Goal: Browse casually: Explore the website without a specific task or goal

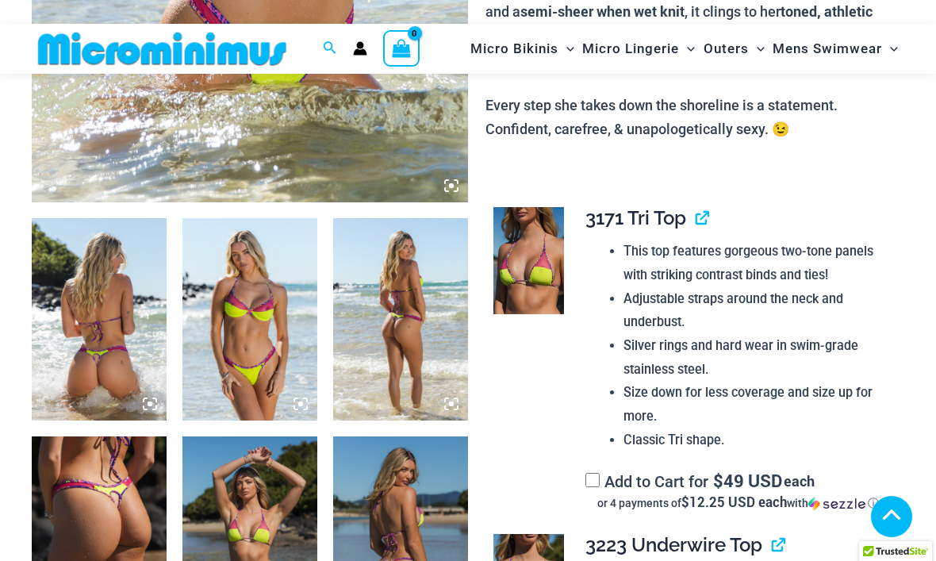
scroll to position [564, 0]
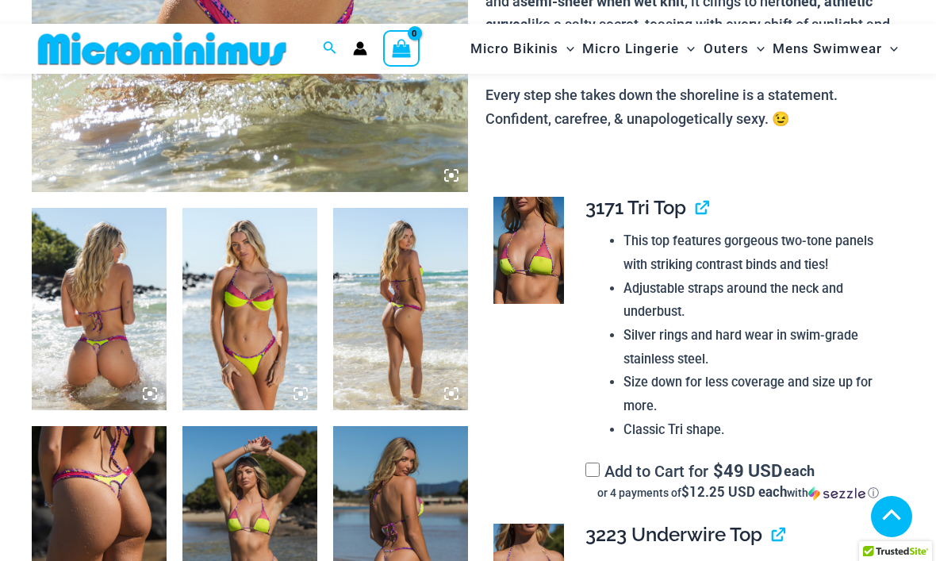
click at [133, 302] on img at bounding box center [99, 309] width 135 height 202
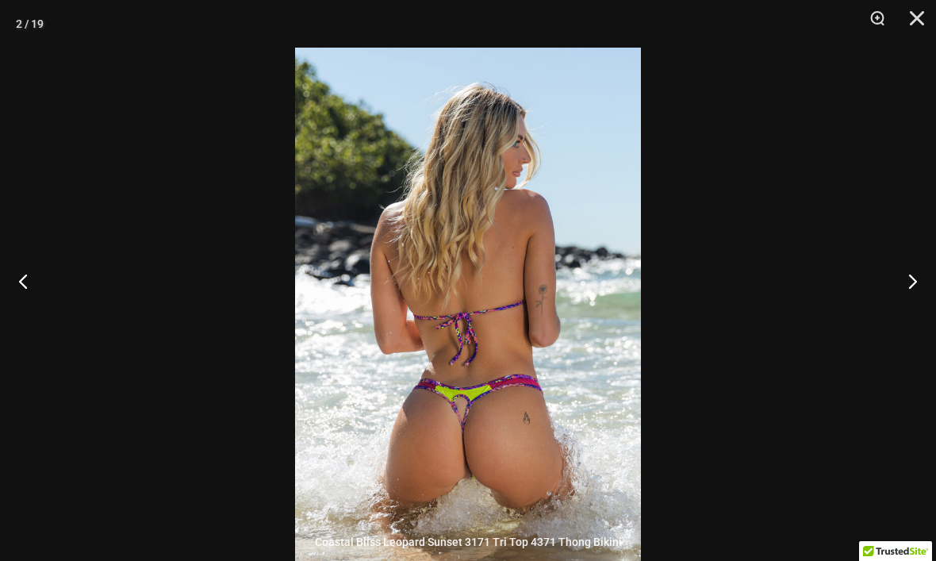
click at [897, 304] on button "Next" at bounding box center [907, 280] width 60 height 79
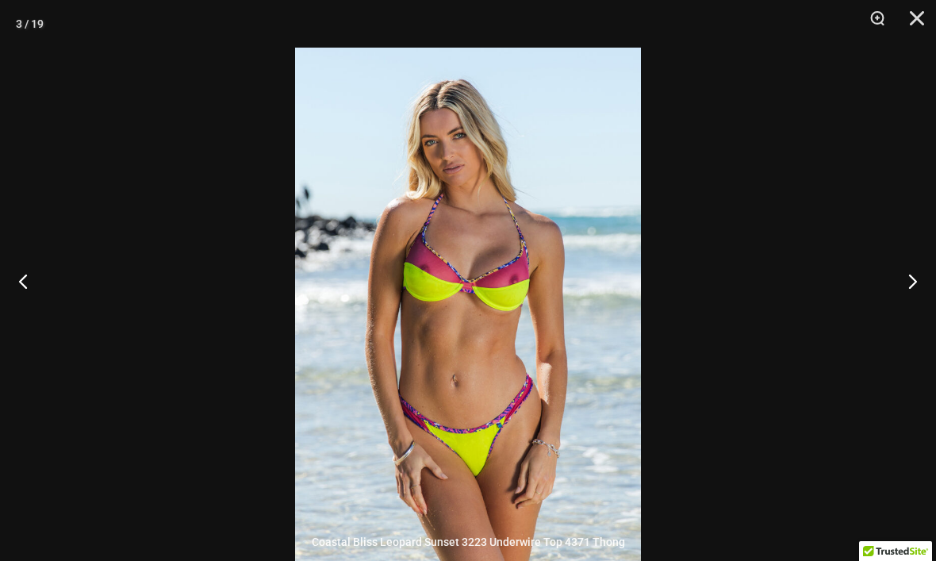
click at [910, 309] on button "Next" at bounding box center [907, 280] width 60 height 79
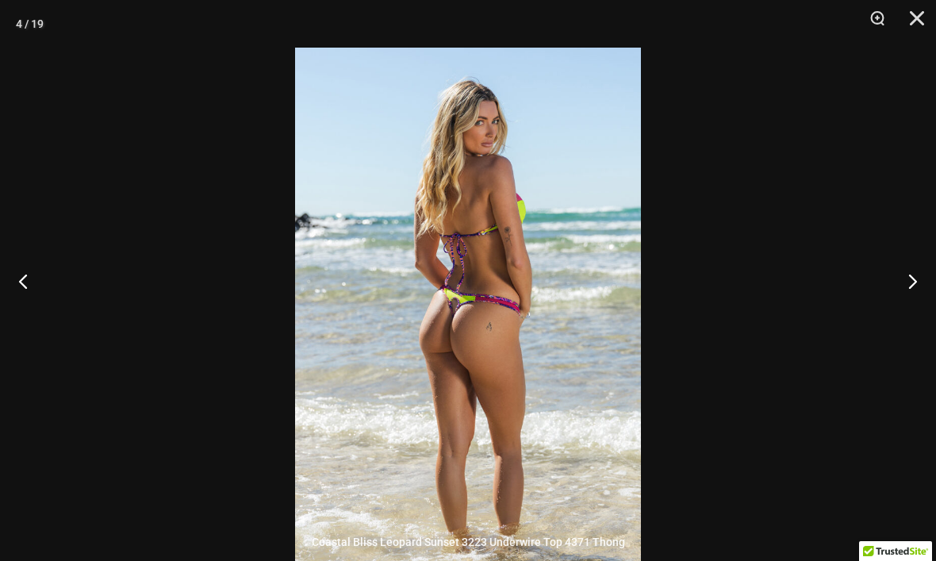
click at [911, 304] on button "Next" at bounding box center [907, 280] width 60 height 79
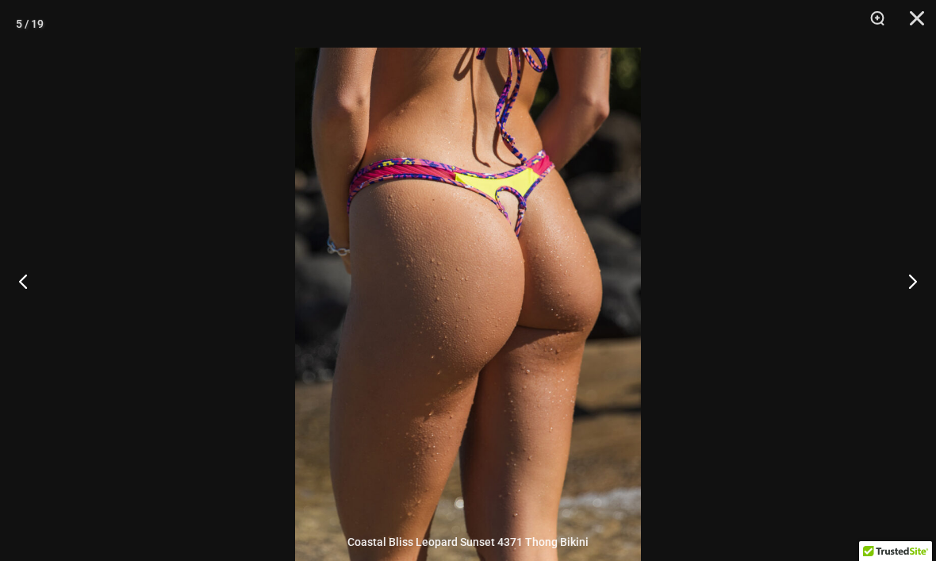
click at [901, 311] on button "Next" at bounding box center [907, 280] width 60 height 79
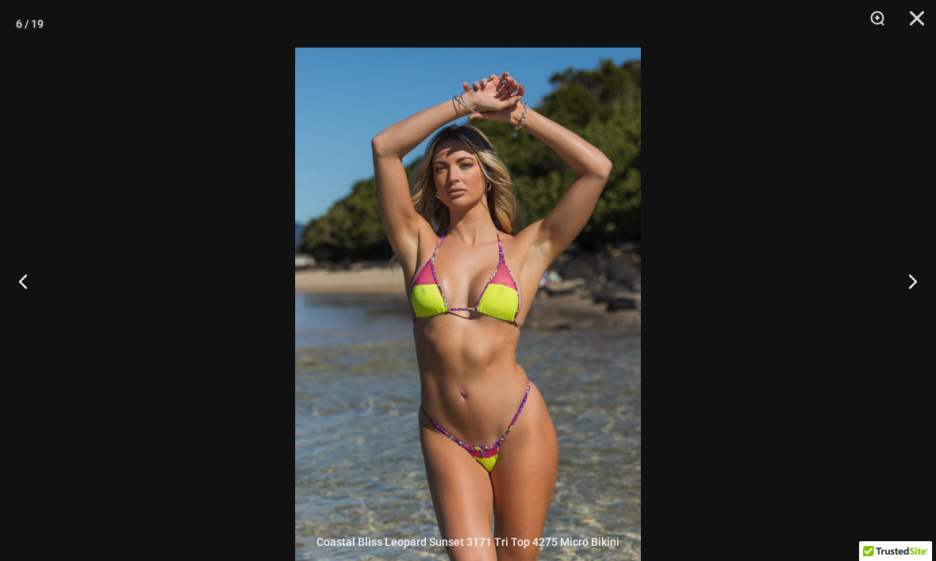
click at [912, 312] on button "Next" at bounding box center [907, 280] width 60 height 79
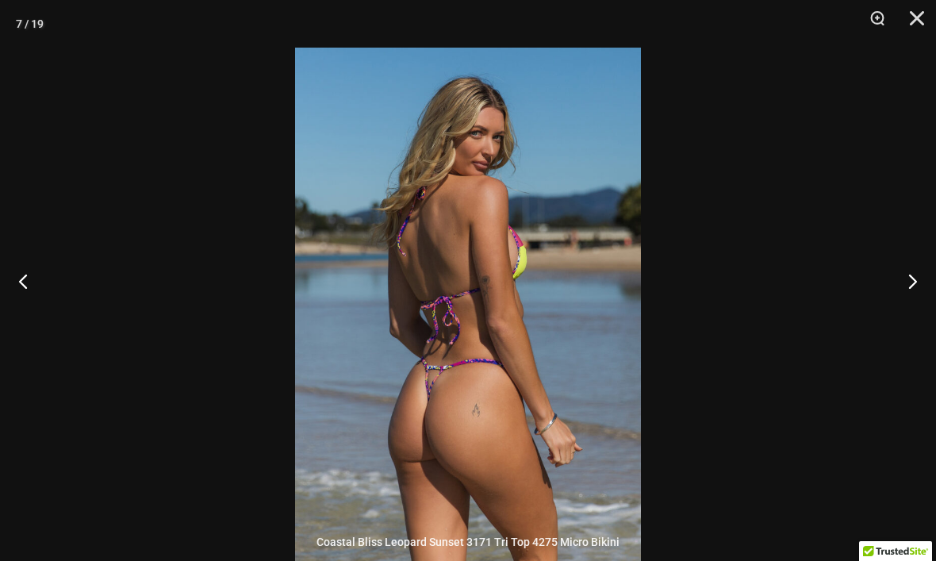
click at [911, 313] on button "Next" at bounding box center [907, 280] width 60 height 79
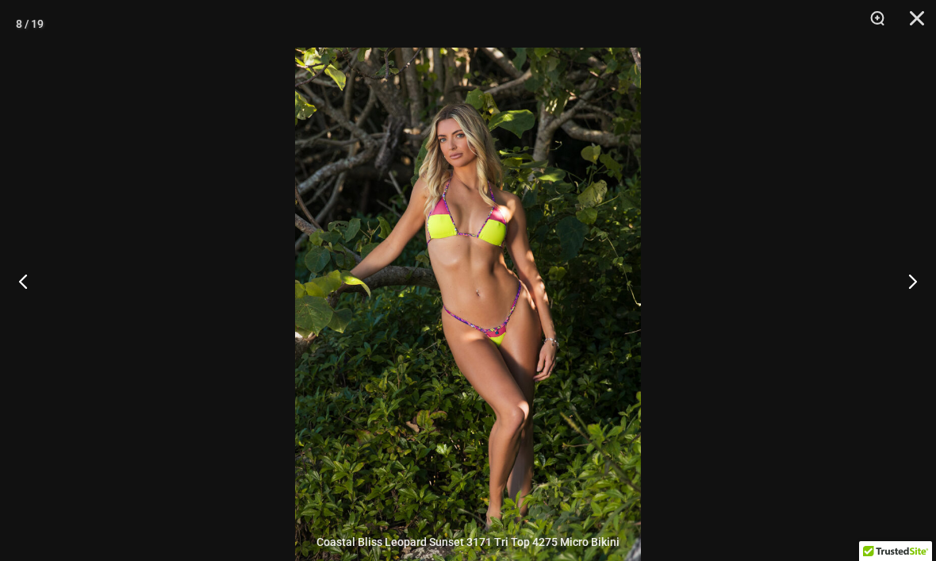
click at [908, 313] on button "Next" at bounding box center [907, 280] width 60 height 79
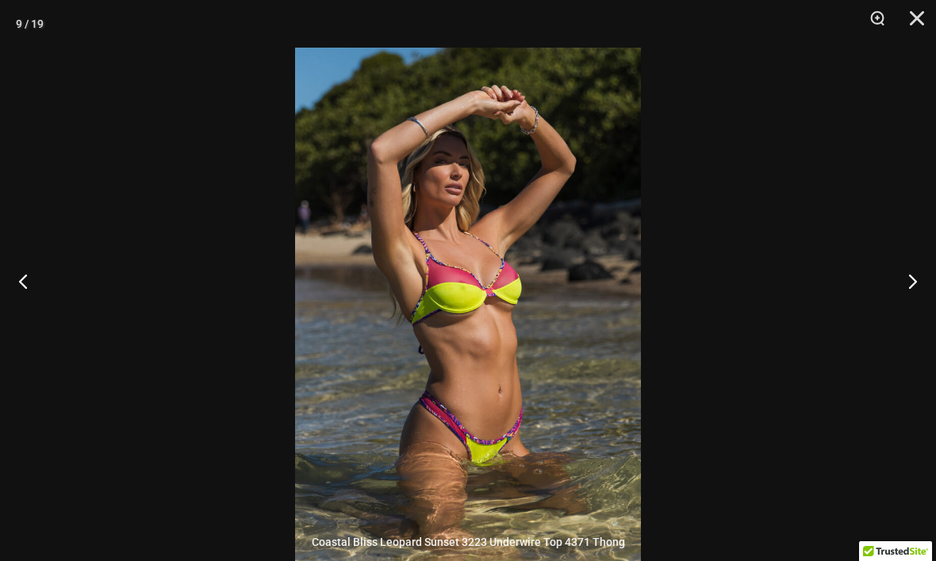
click at [909, 313] on button "Next" at bounding box center [907, 280] width 60 height 79
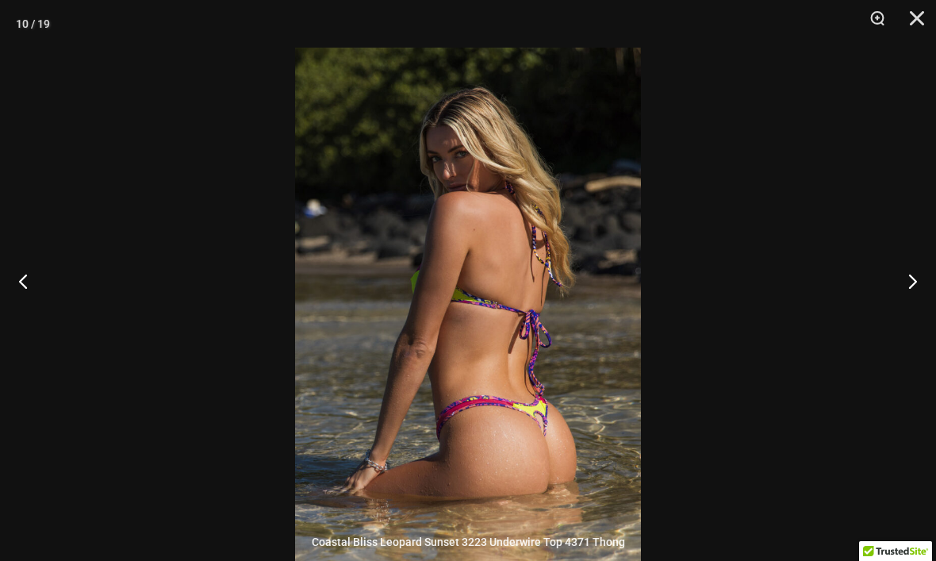
click at [912, 312] on button "Next" at bounding box center [907, 280] width 60 height 79
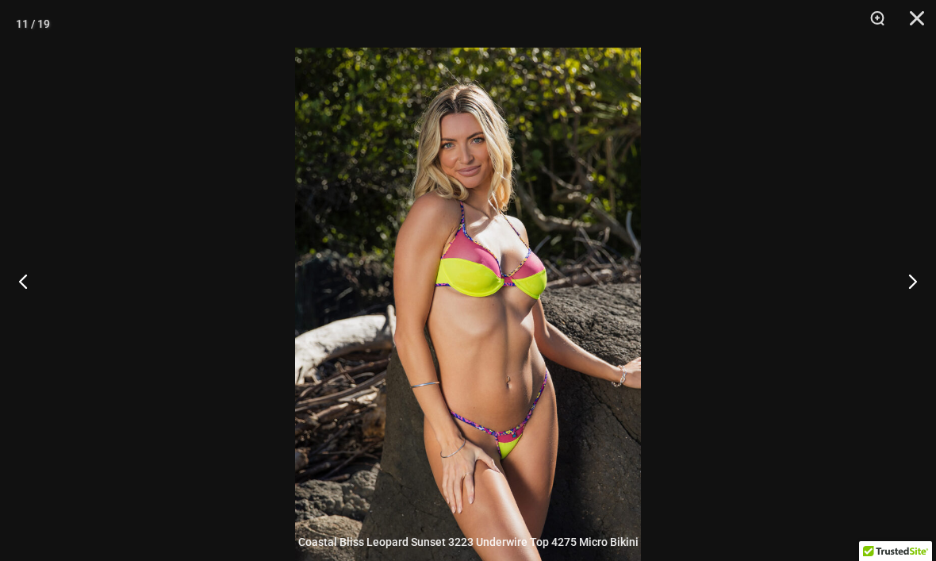
click at [912, 312] on button "Next" at bounding box center [907, 280] width 60 height 79
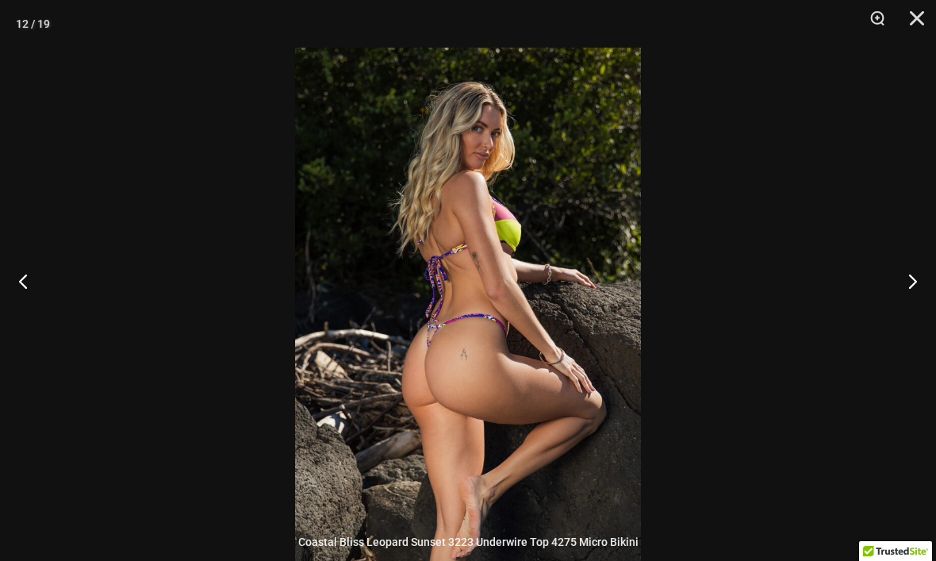
click at [913, 311] on button "Next" at bounding box center [907, 280] width 60 height 79
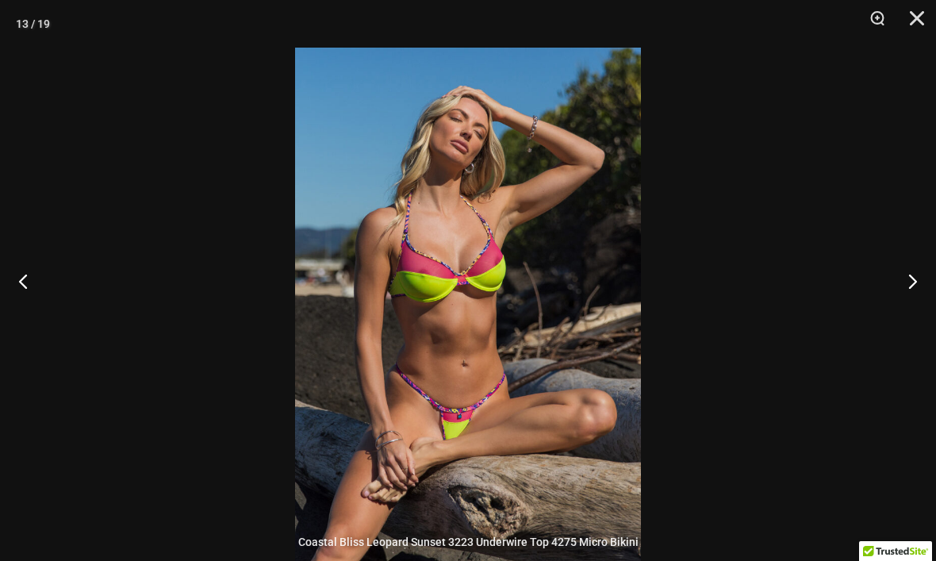
click at [910, 313] on button "Next" at bounding box center [907, 280] width 60 height 79
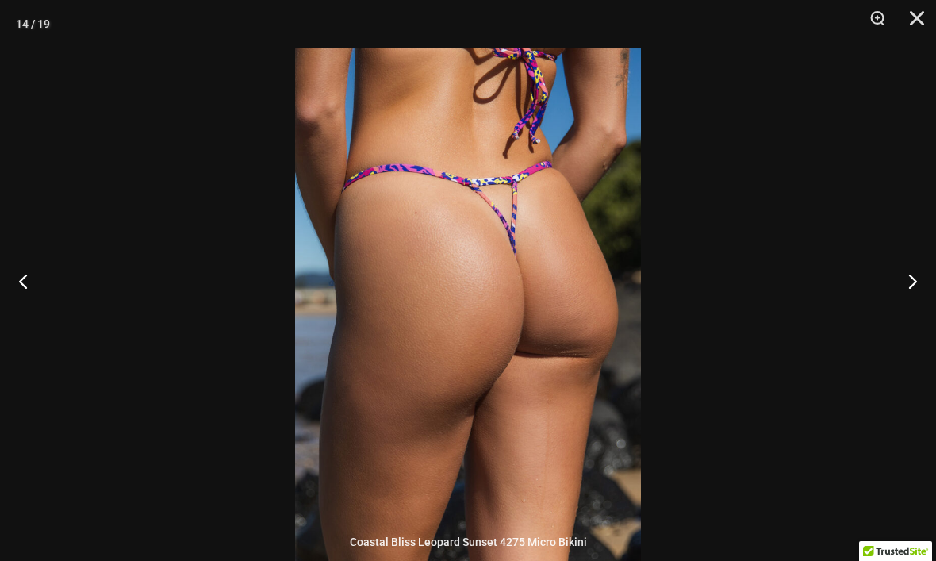
click at [912, 312] on button "Next" at bounding box center [907, 280] width 60 height 79
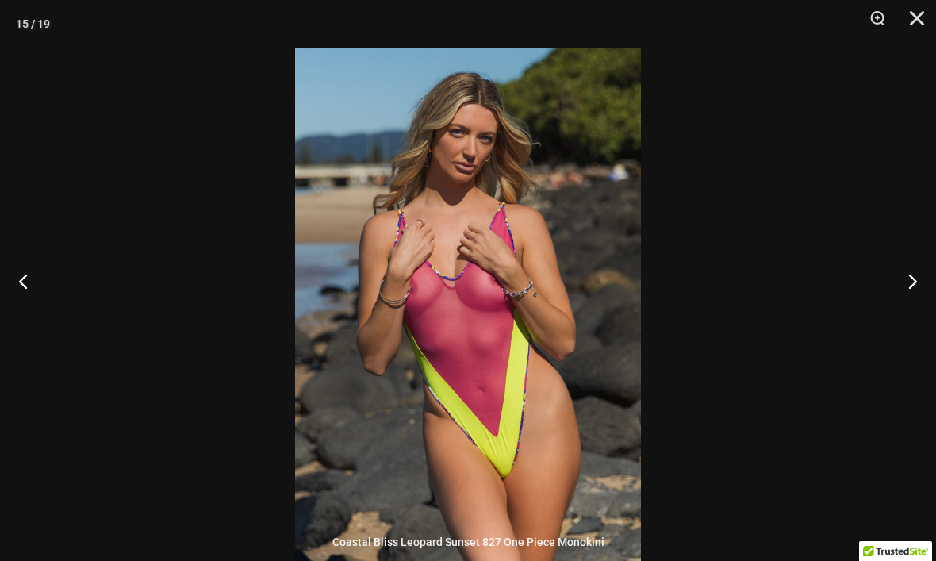
click at [915, 312] on button "Next" at bounding box center [907, 280] width 60 height 79
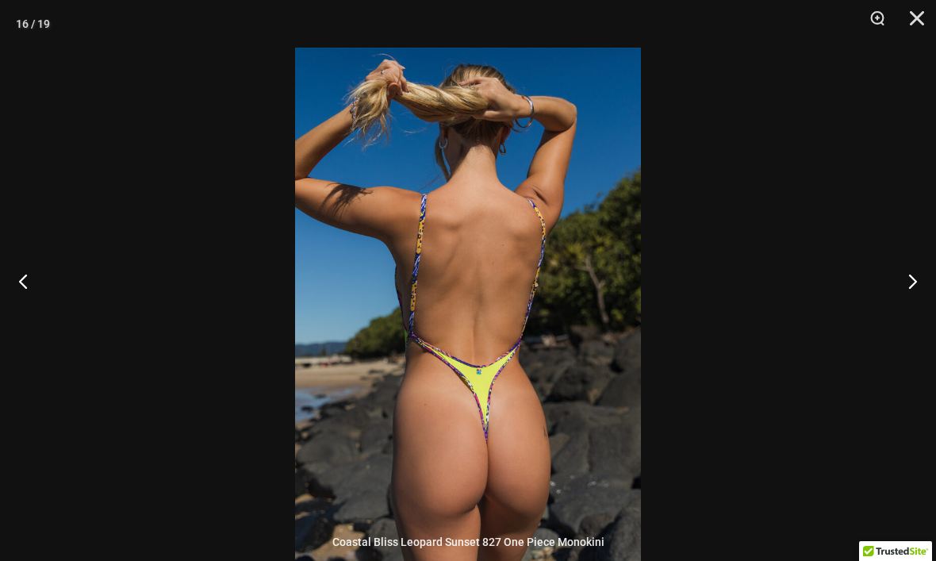
click at [916, 313] on button "Next" at bounding box center [907, 280] width 60 height 79
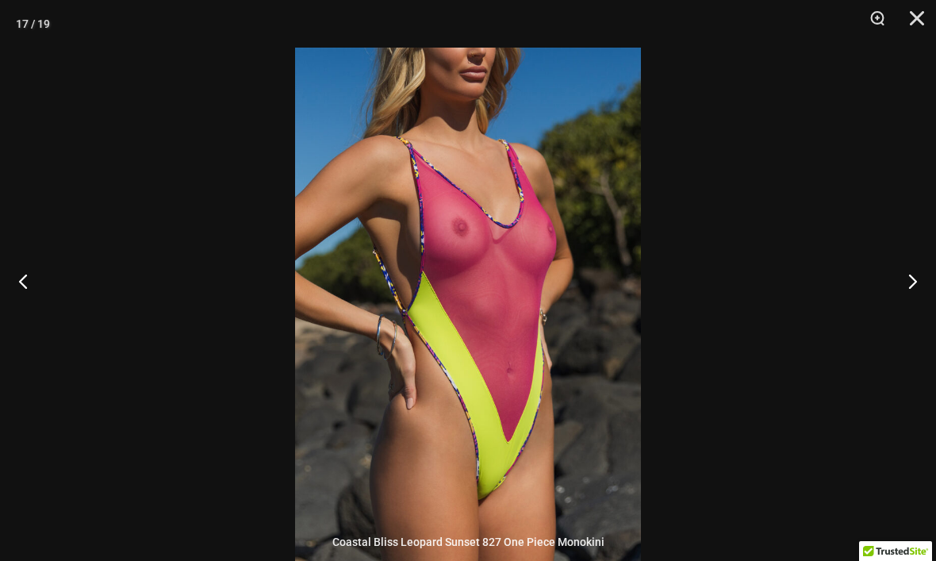
click at [910, 321] on button "Next" at bounding box center [907, 280] width 60 height 79
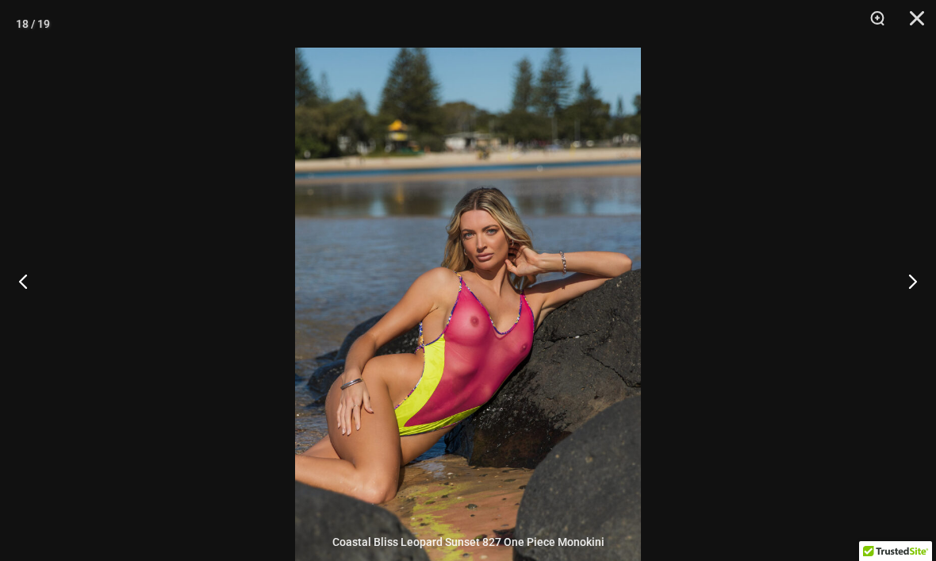
click at [908, 313] on button "Next" at bounding box center [907, 280] width 60 height 79
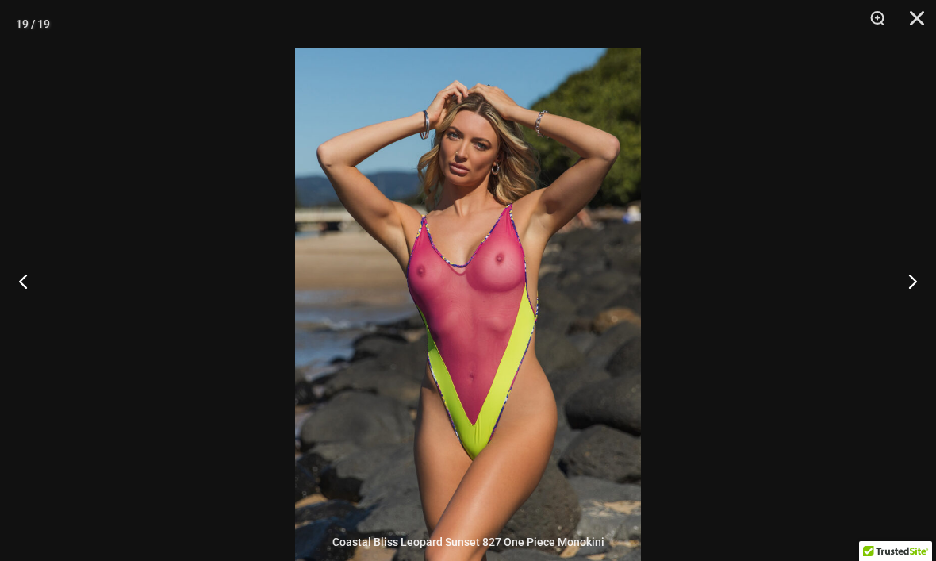
click at [915, 312] on button "Next" at bounding box center [907, 280] width 60 height 79
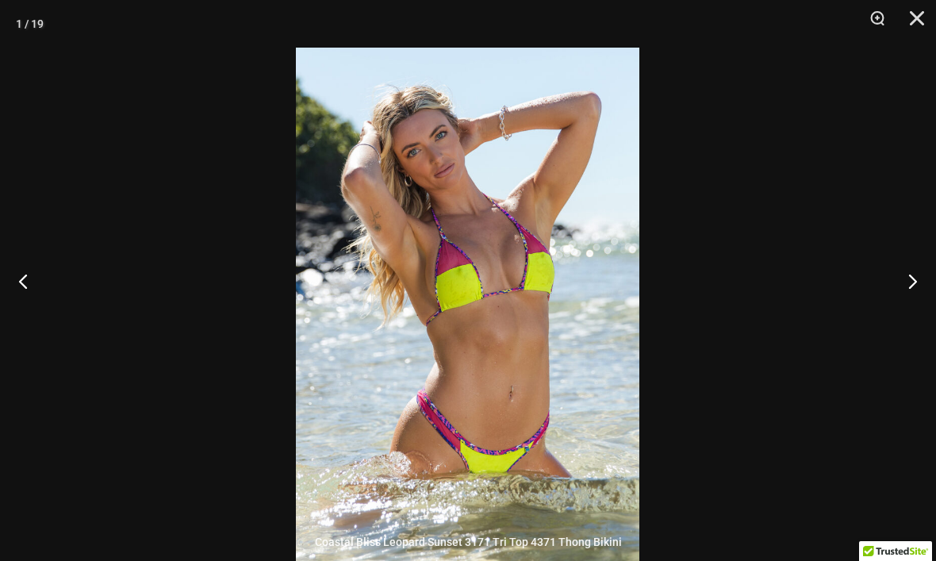
click at [917, 309] on button "Next" at bounding box center [907, 280] width 60 height 79
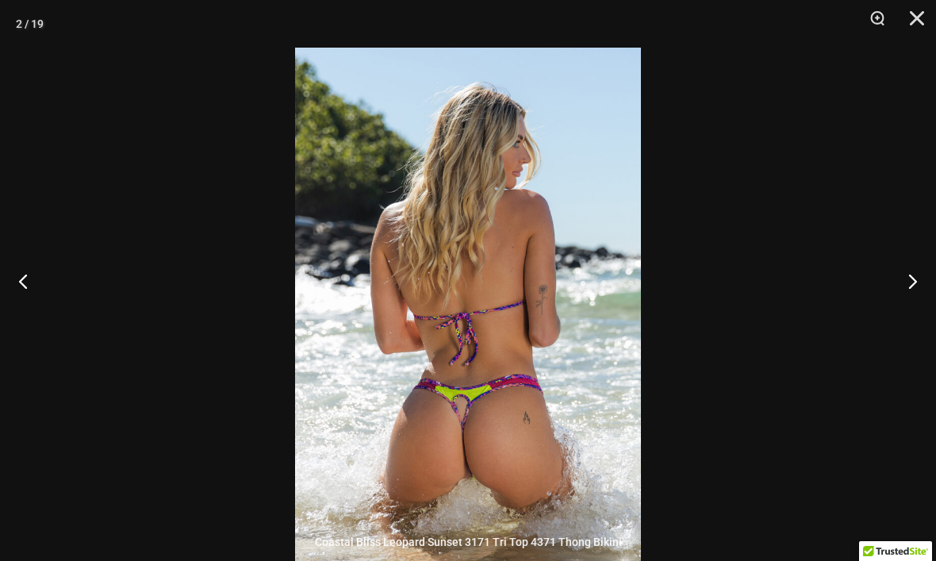
click at [918, 308] on button "Next" at bounding box center [907, 280] width 60 height 79
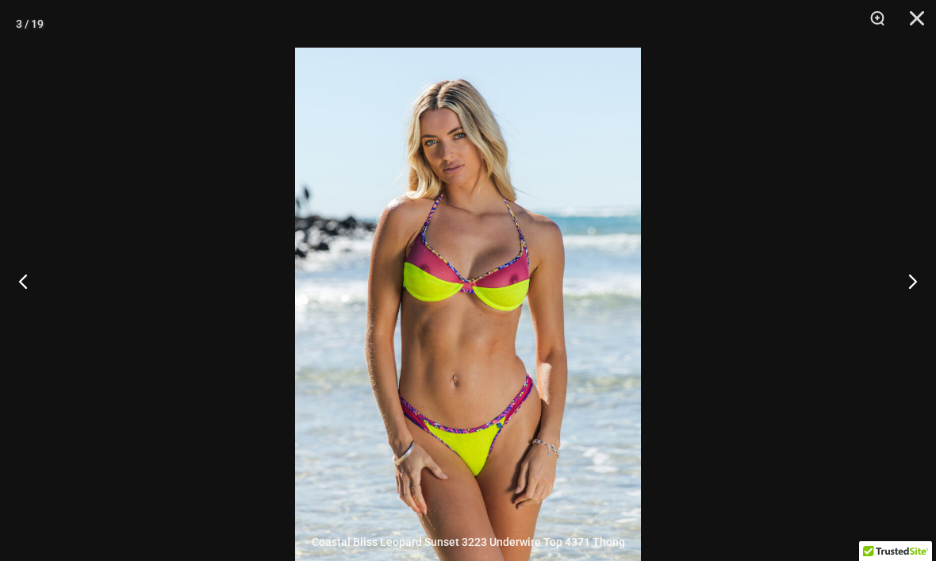
click at [916, 310] on button "Next" at bounding box center [907, 280] width 60 height 79
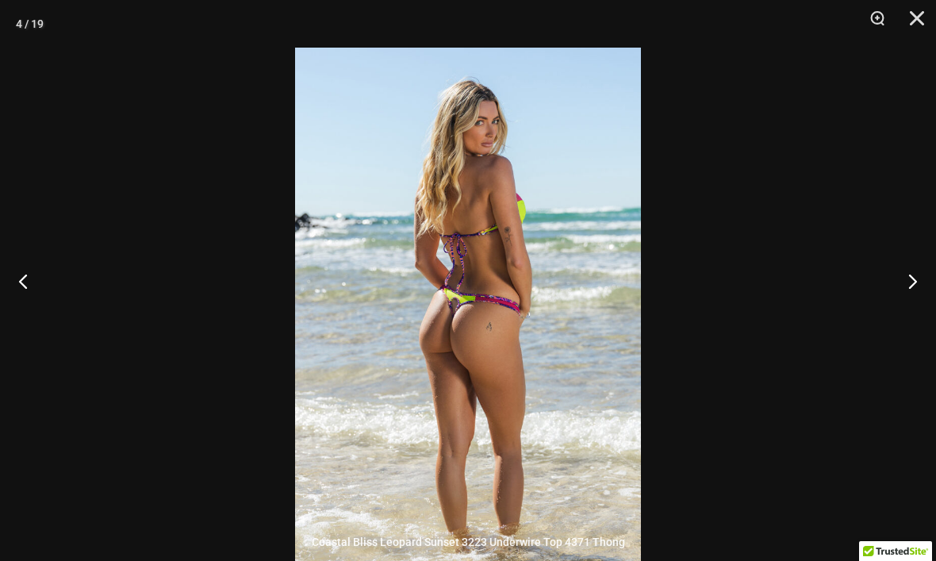
click at [916, 309] on button "Next" at bounding box center [907, 280] width 60 height 79
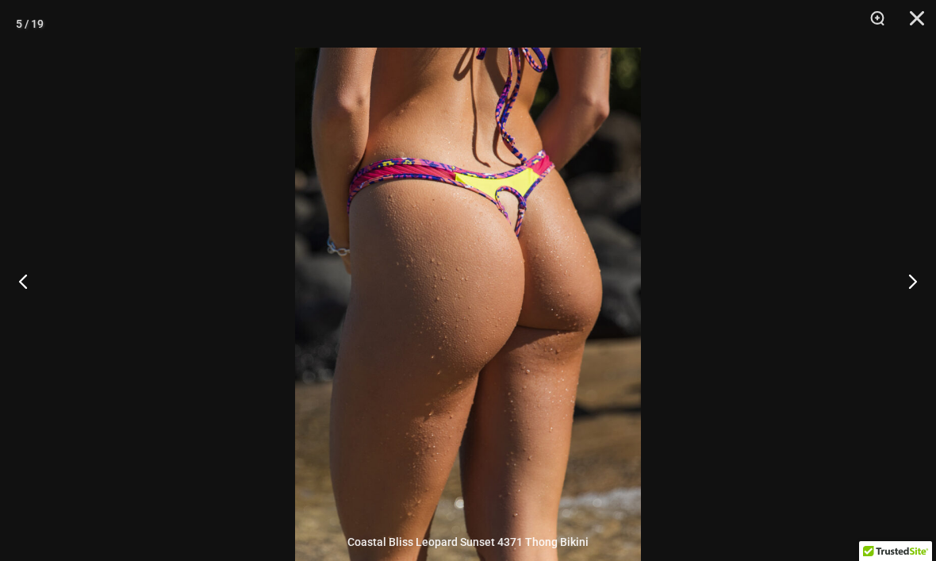
click at [916, 311] on button "Next" at bounding box center [907, 280] width 60 height 79
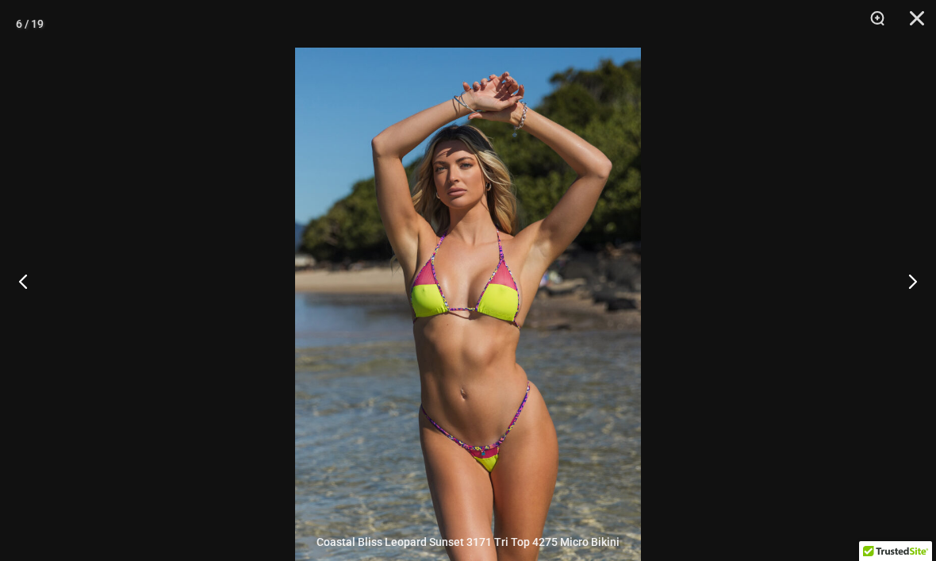
click at [916, 313] on button "Next" at bounding box center [907, 280] width 60 height 79
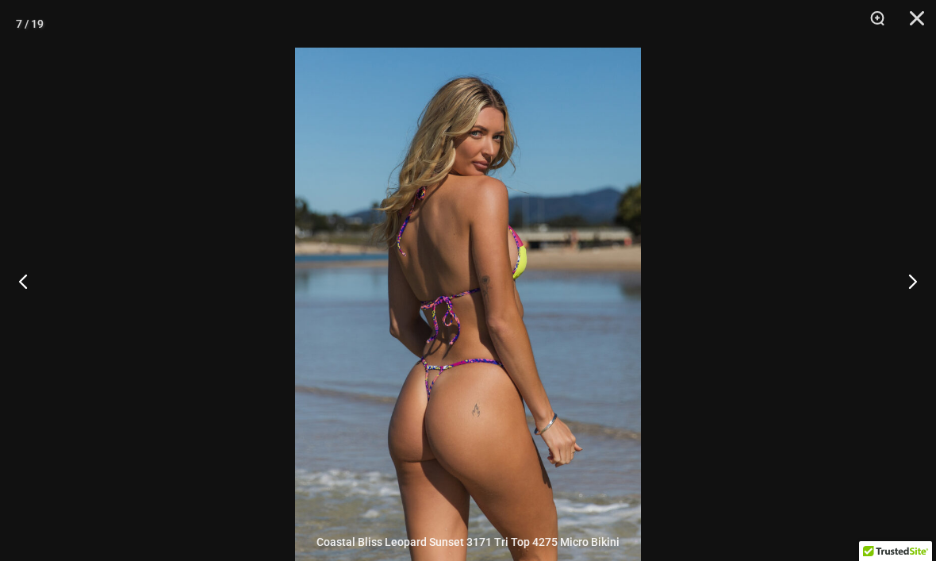
click at [916, 313] on button "Next" at bounding box center [907, 280] width 60 height 79
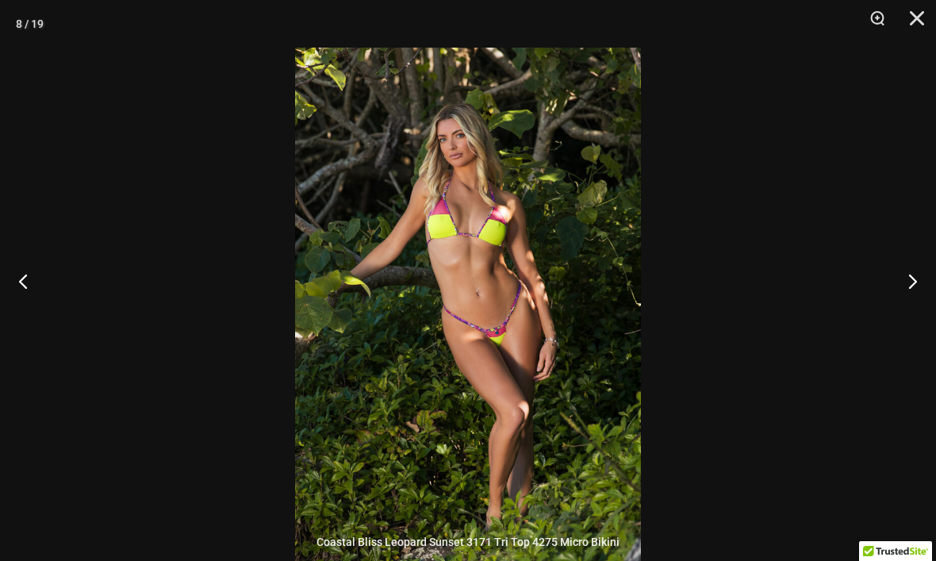
click at [916, 312] on button "Next" at bounding box center [907, 280] width 60 height 79
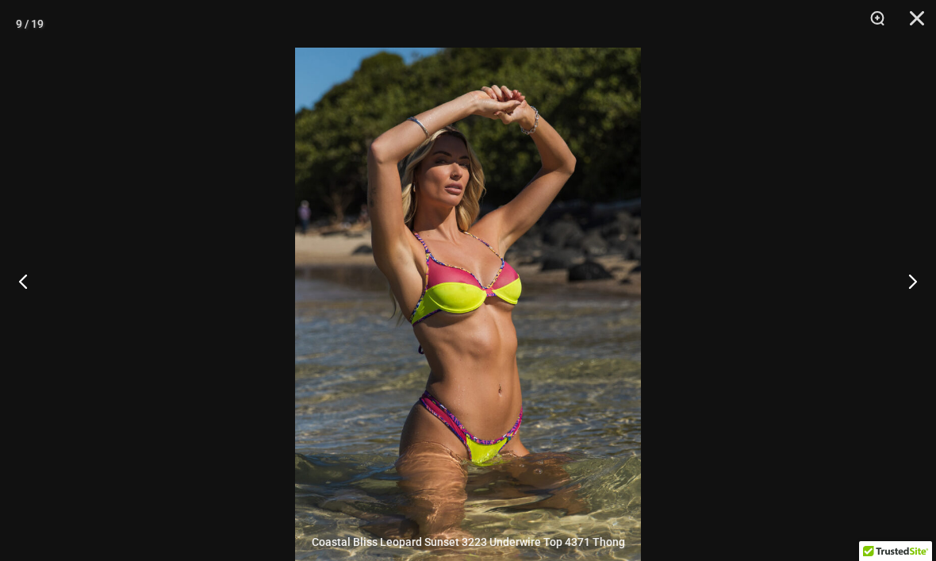
click at [912, 312] on button "Next" at bounding box center [907, 280] width 60 height 79
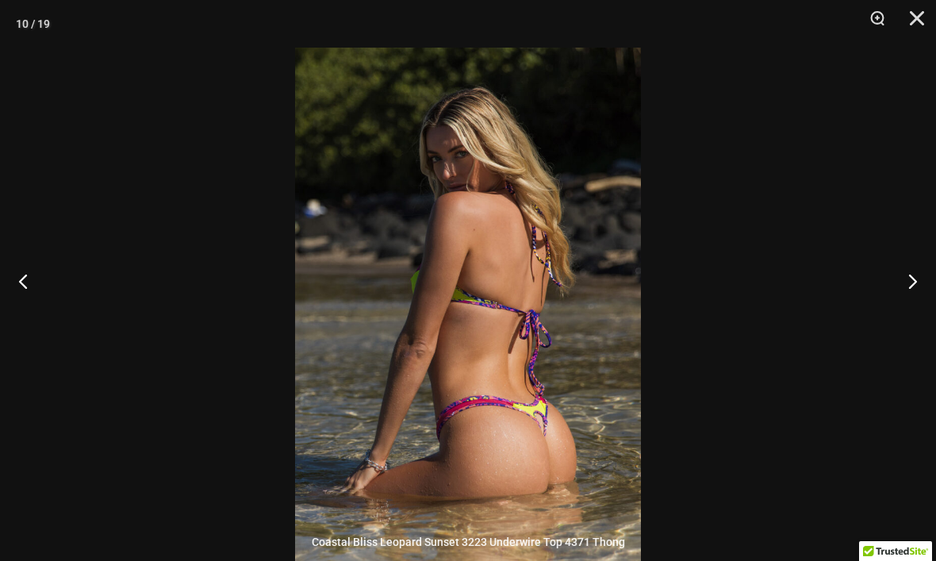
click at [912, 312] on button "Next" at bounding box center [907, 280] width 60 height 79
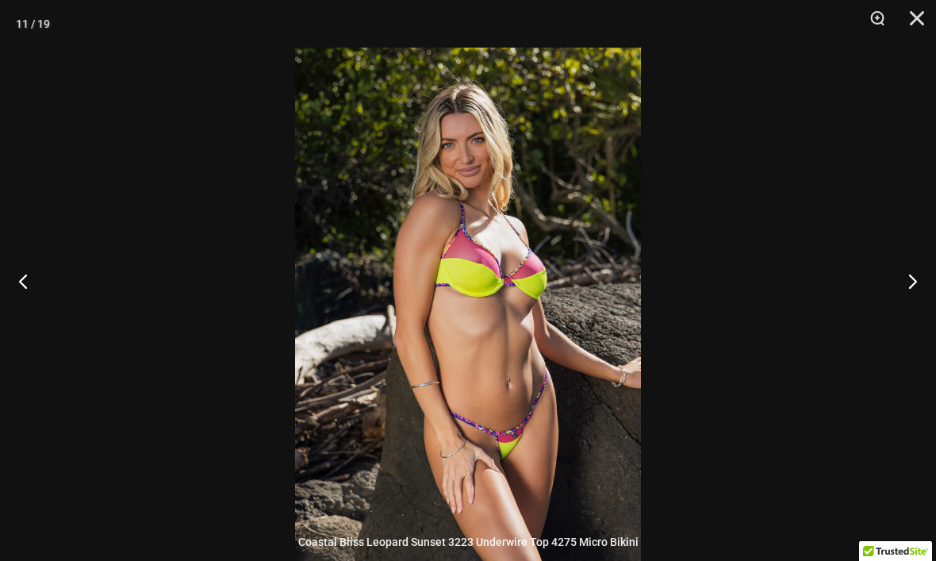
click at [928, 17] on button "Close" at bounding box center [912, 24] width 40 height 48
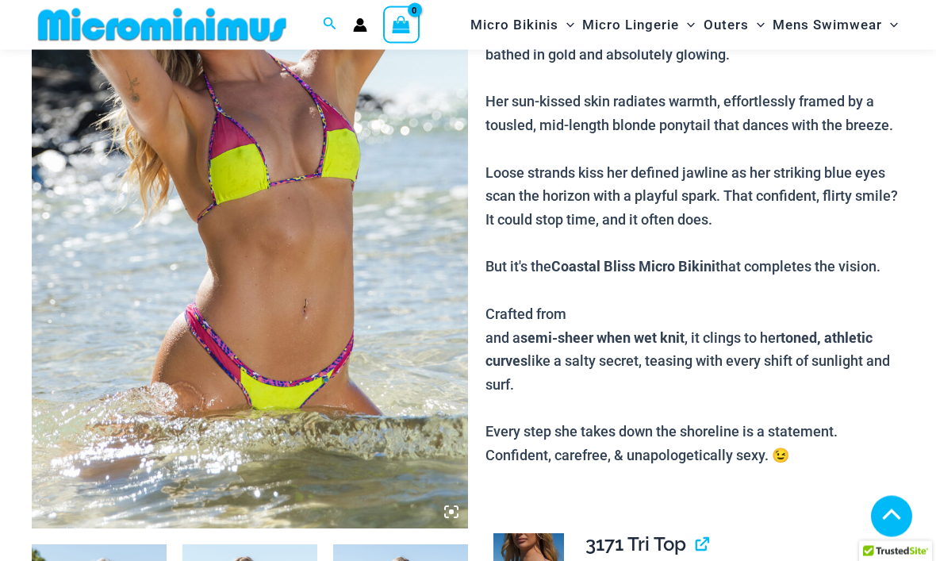
scroll to position [0, 0]
